Goal: Information Seeking & Learning: Learn about a topic

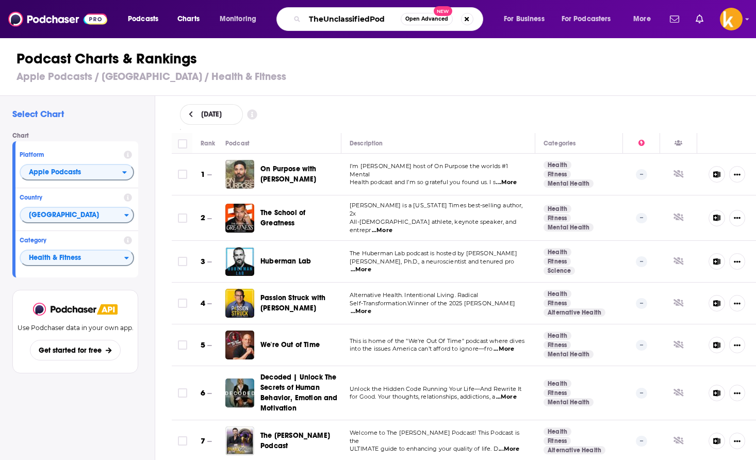
click at [383, 18] on input "TheUnclassifiedPod" at bounding box center [353, 19] width 96 height 17
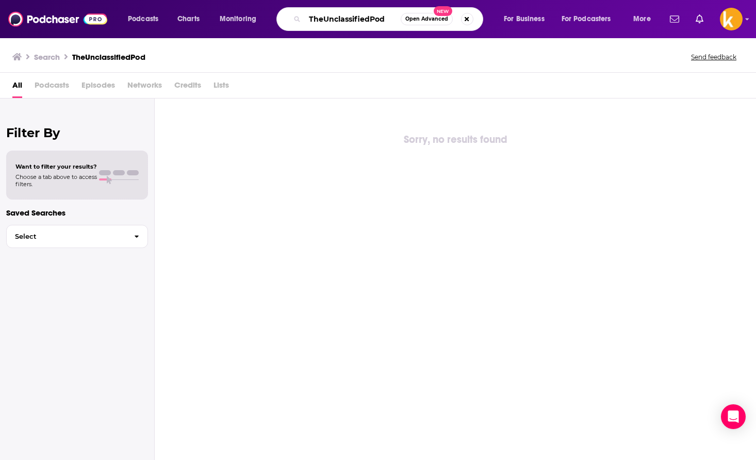
click at [323, 23] on input "TheUnclassifiedPod" at bounding box center [353, 19] width 96 height 17
click at [368, 21] on input "UnclassifiedPod" at bounding box center [353, 19] width 96 height 17
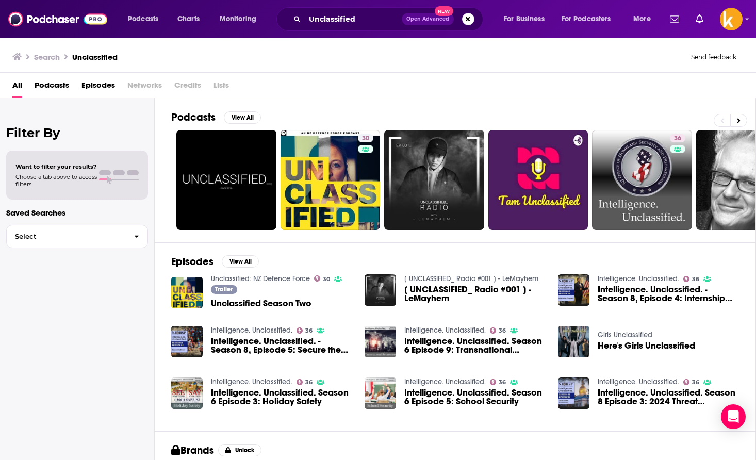
click at [743, 22] on div "Podcasts Charts Monitoring Unclassified Open Advanced New For Business For Podc…" at bounding box center [378, 19] width 756 height 38
click at [383, 24] on input "Unclassified" at bounding box center [353, 19] width 97 height 17
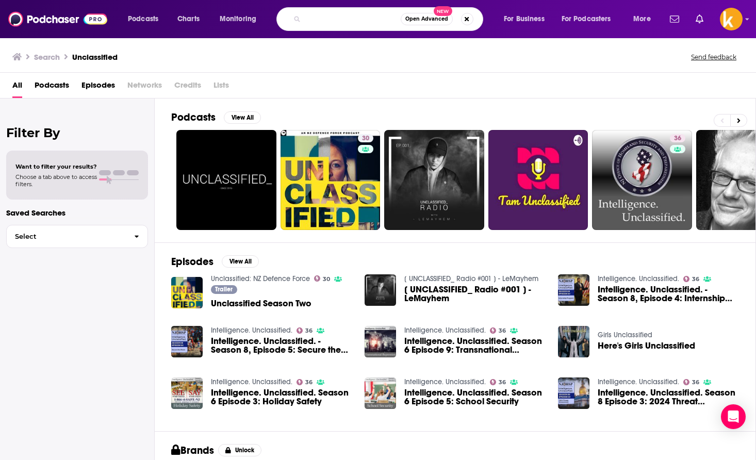
scroll to position [0, 109]
type input "Unclassified with [PERSON_NAME] and [PERSON_NAME] [PERSON_NAME]"
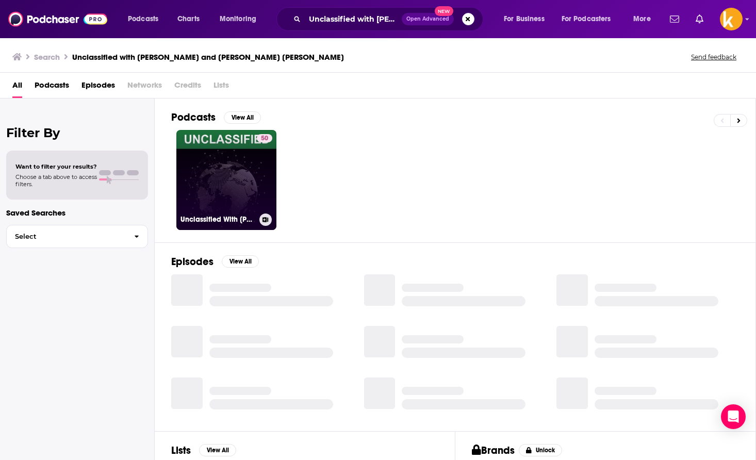
click at [232, 186] on link "50 Unclassified With [PERSON_NAME] and [PERSON_NAME] [PERSON_NAME]" at bounding box center [226, 180] width 100 height 100
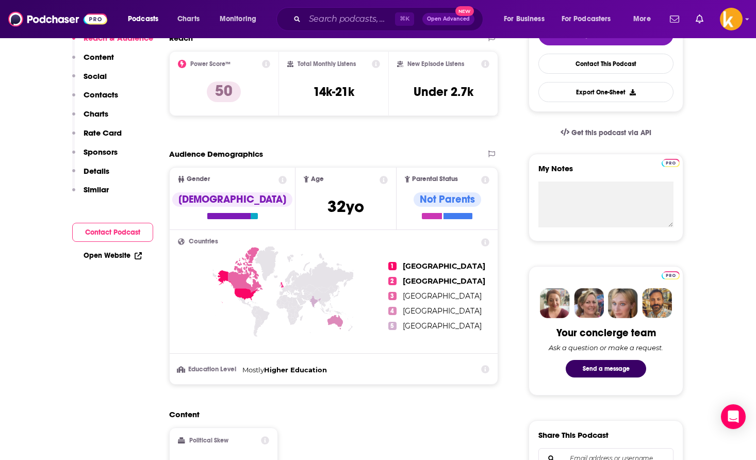
scroll to position [281, 0]
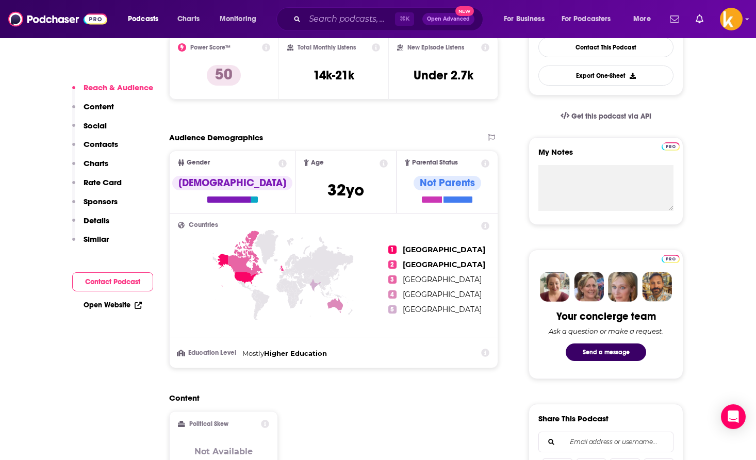
click at [490, 225] on div "Countries 1 [GEOGRAPHIC_DATA] 2 [GEOGRAPHIC_DATA] 3 [GEOGRAPHIC_DATA] 4 [GEOGRA…" at bounding box center [334, 291] width 328 height 154
click at [248, 254] on icon at bounding box center [283, 294] width 210 height 128
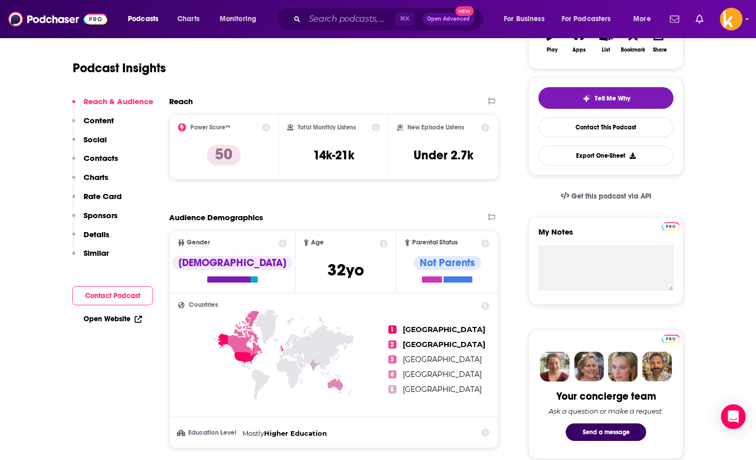
scroll to position [0, 0]
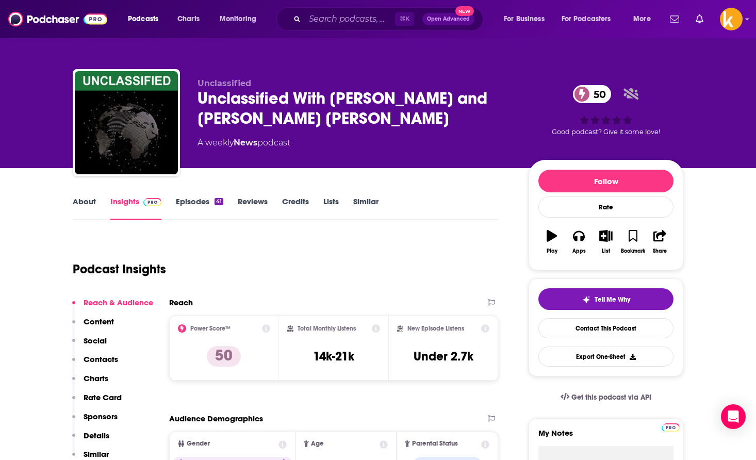
click at [262, 95] on div "Unclassified With [PERSON_NAME] and [PERSON_NAME] [PERSON_NAME] 50" at bounding box center [355, 108] width 315 height 40
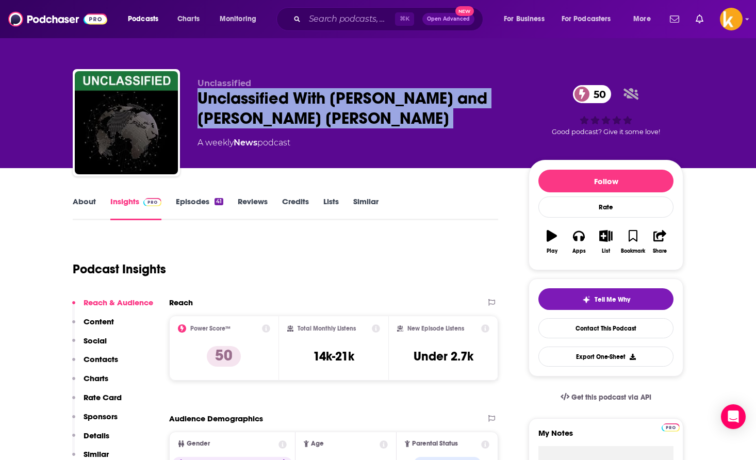
click at [262, 95] on div "Unclassified With [PERSON_NAME] and [PERSON_NAME] [PERSON_NAME] 50" at bounding box center [355, 108] width 315 height 40
click at [242, 142] on link "News" at bounding box center [246, 143] width 24 height 10
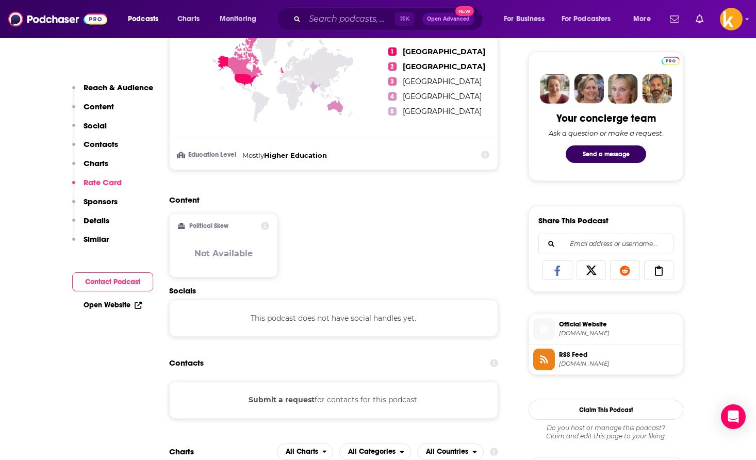
scroll to position [933, 0]
